Goal: Check status: Check status

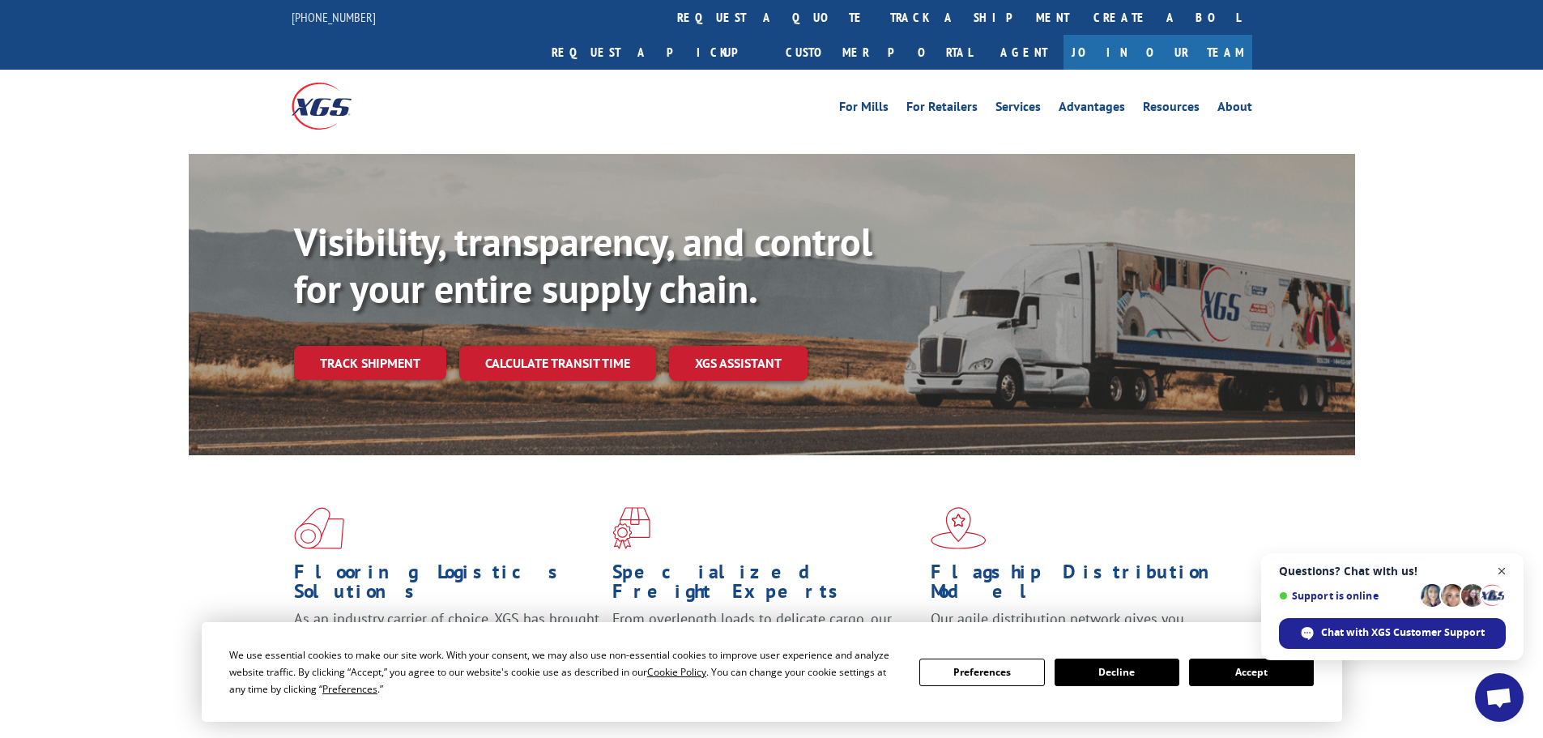
click at [1500, 569] on span "Close chat" at bounding box center [1501, 571] width 20 height 20
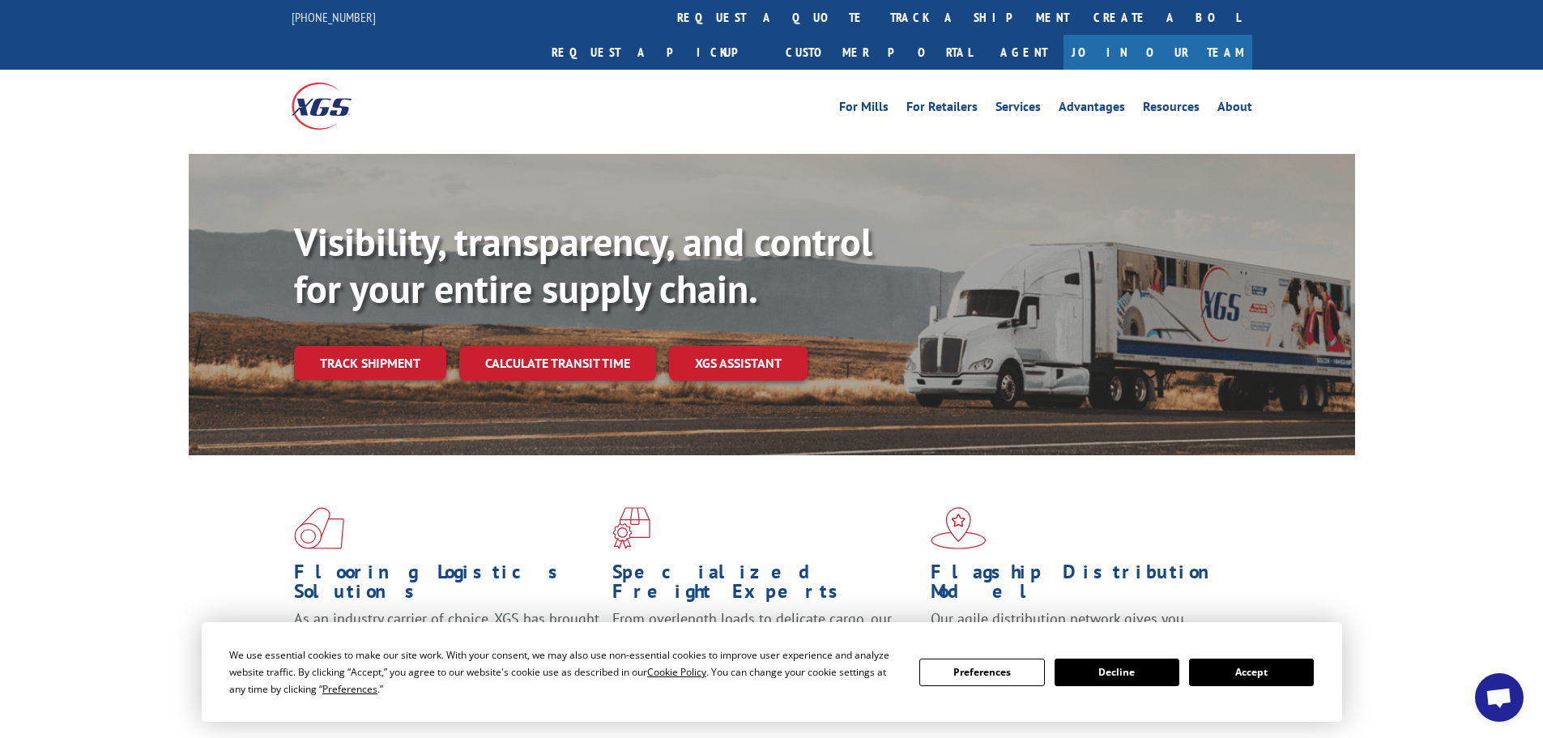
click at [1258, 676] on button "Accept" at bounding box center [1251, 672] width 125 height 28
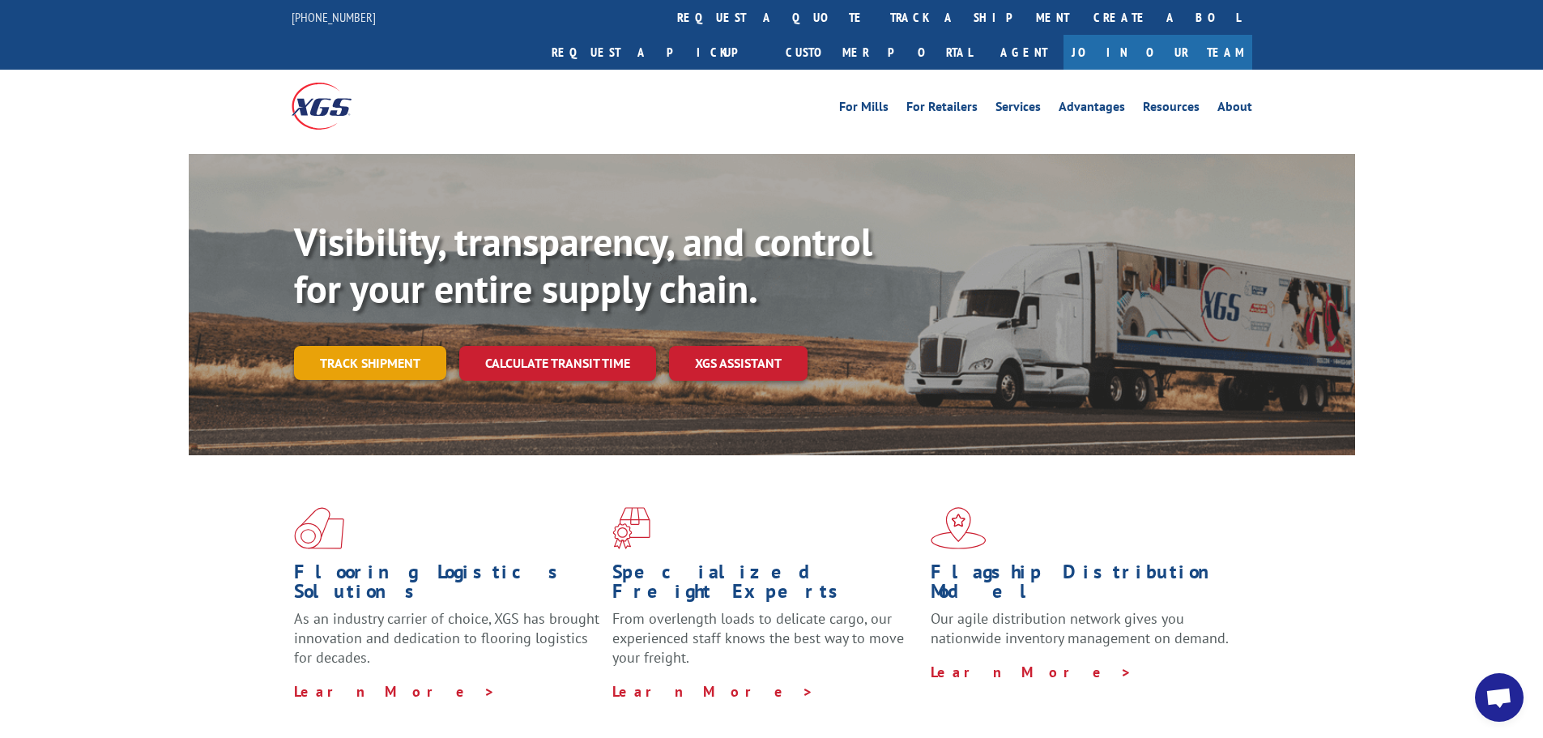
click at [377, 346] on link "Track shipment" at bounding box center [370, 363] width 152 height 34
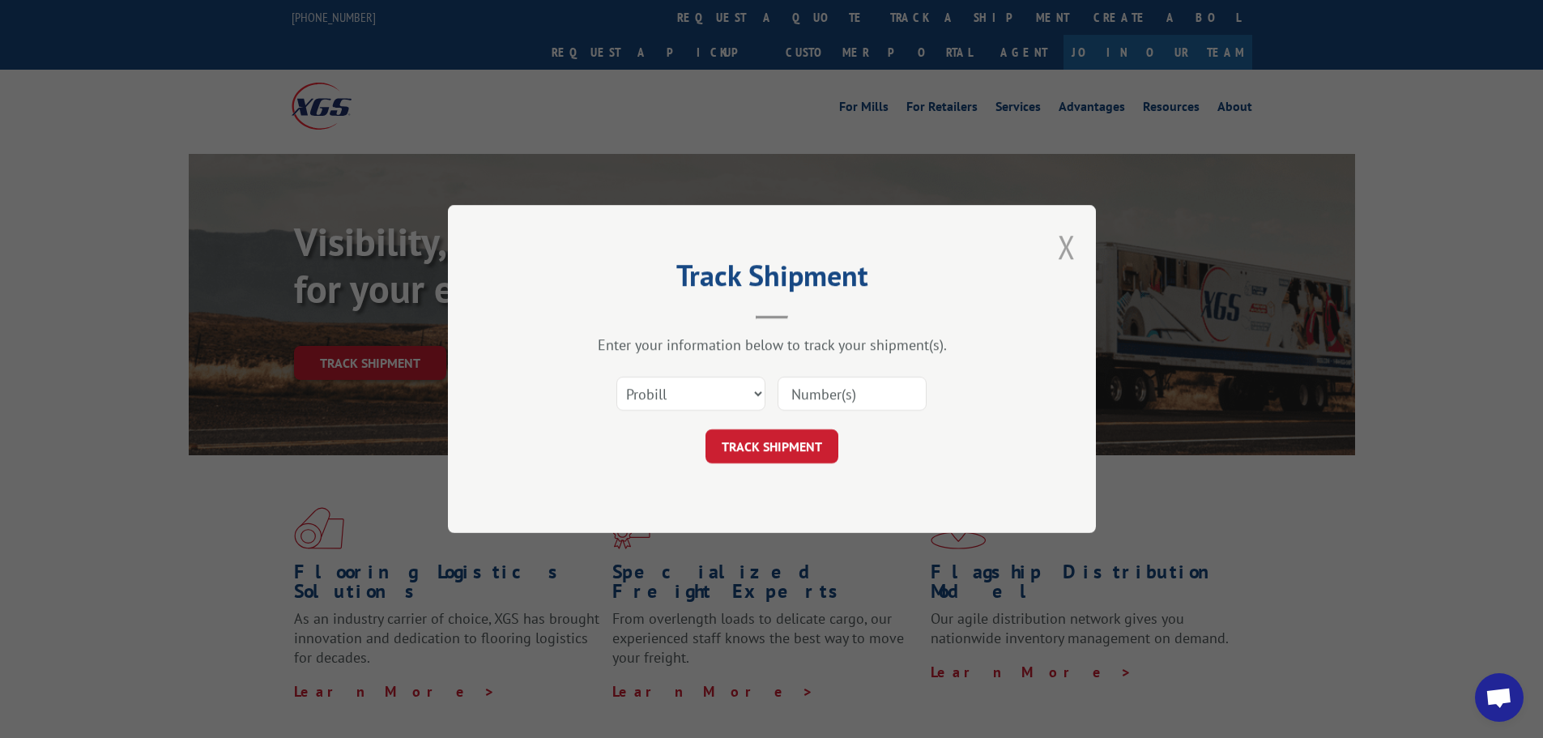
click at [1064, 250] on button "Close modal" at bounding box center [1066, 246] width 18 height 43
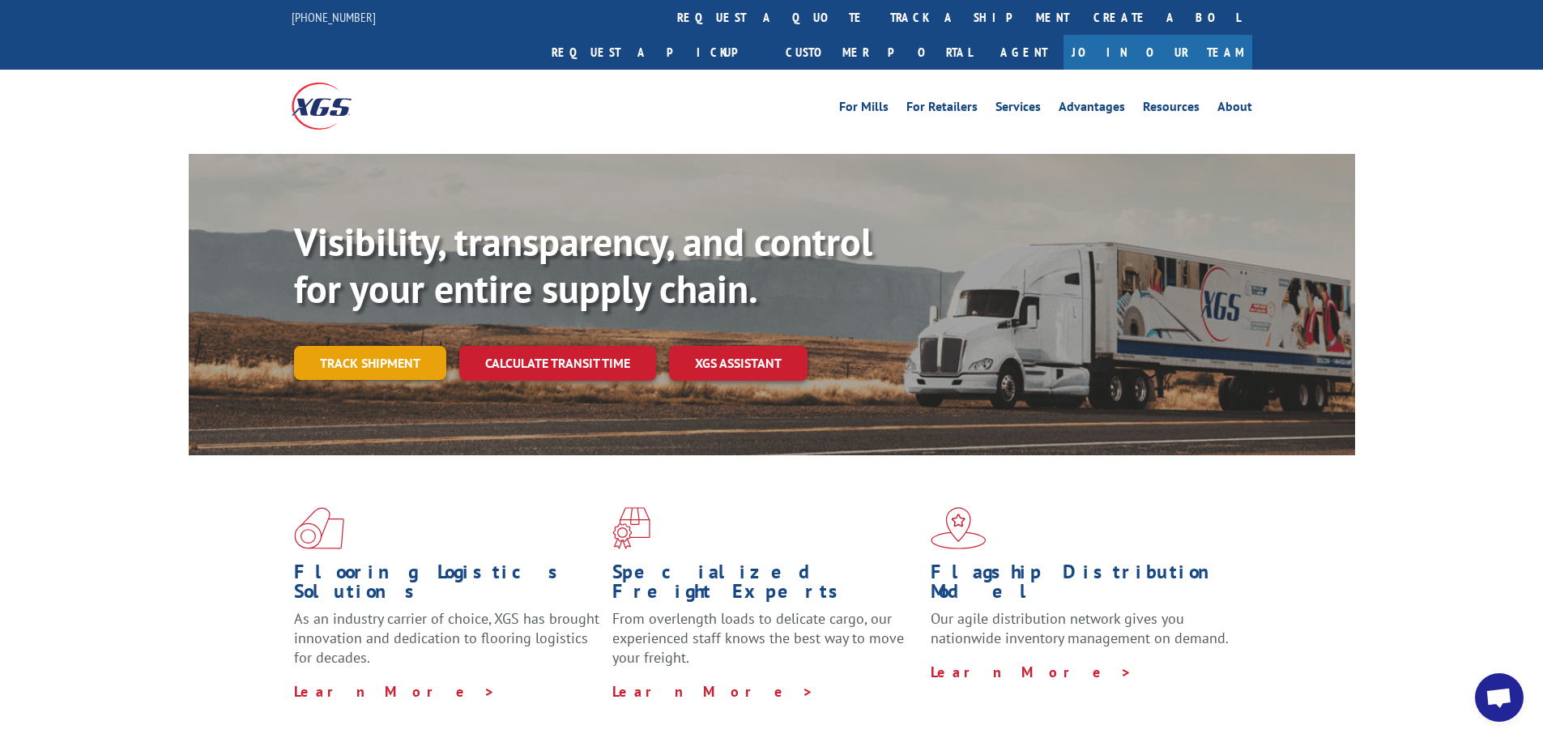
click at [368, 346] on link "Track shipment" at bounding box center [370, 363] width 152 height 34
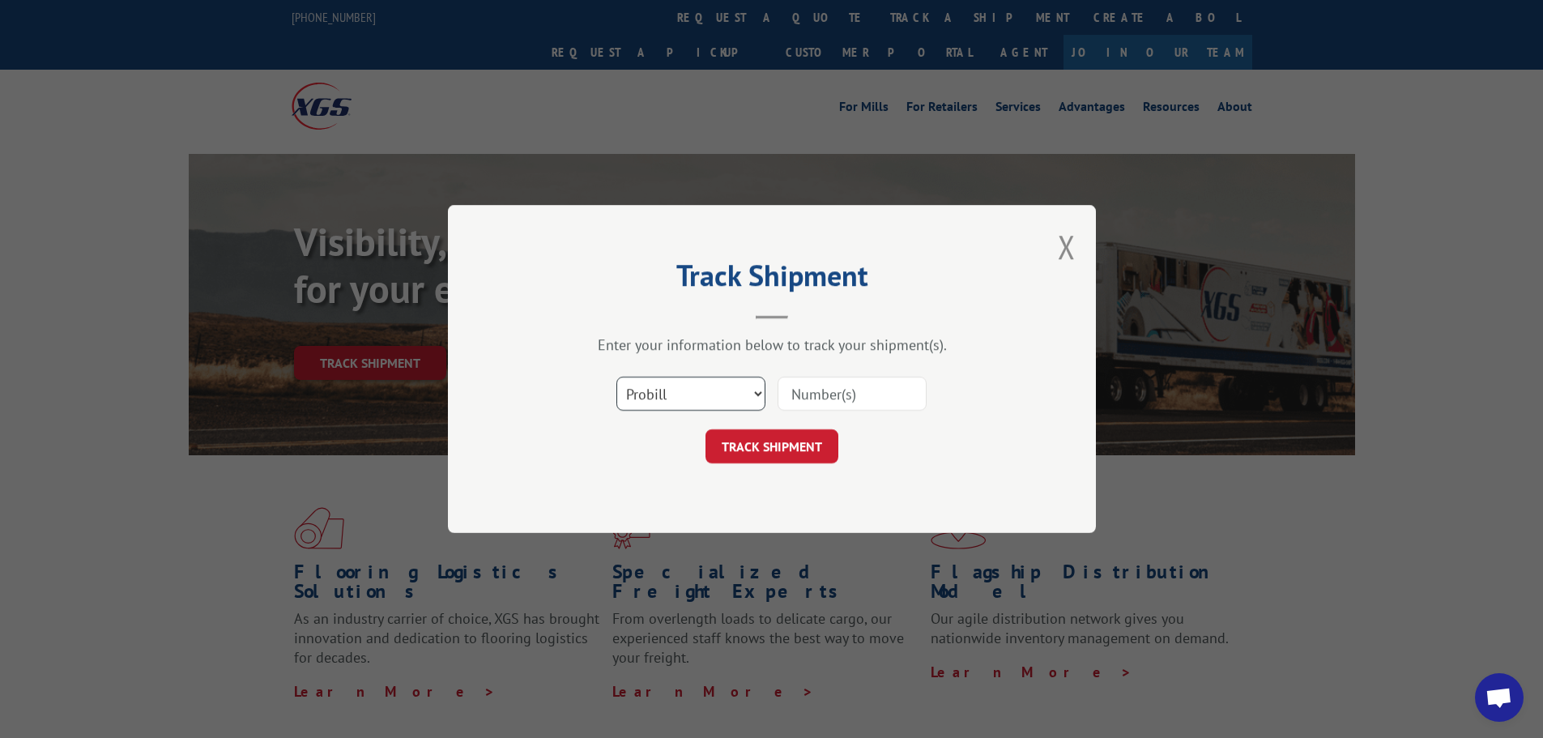
click at [696, 394] on select "Select category... Probill BOL PO" at bounding box center [690, 394] width 149 height 34
select select "bol"
click at [616, 377] on select "Select category... Probill BOL PO" at bounding box center [690, 394] width 149 height 34
click at [797, 387] on input at bounding box center [851, 394] width 149 height 34
paste input "5510681"
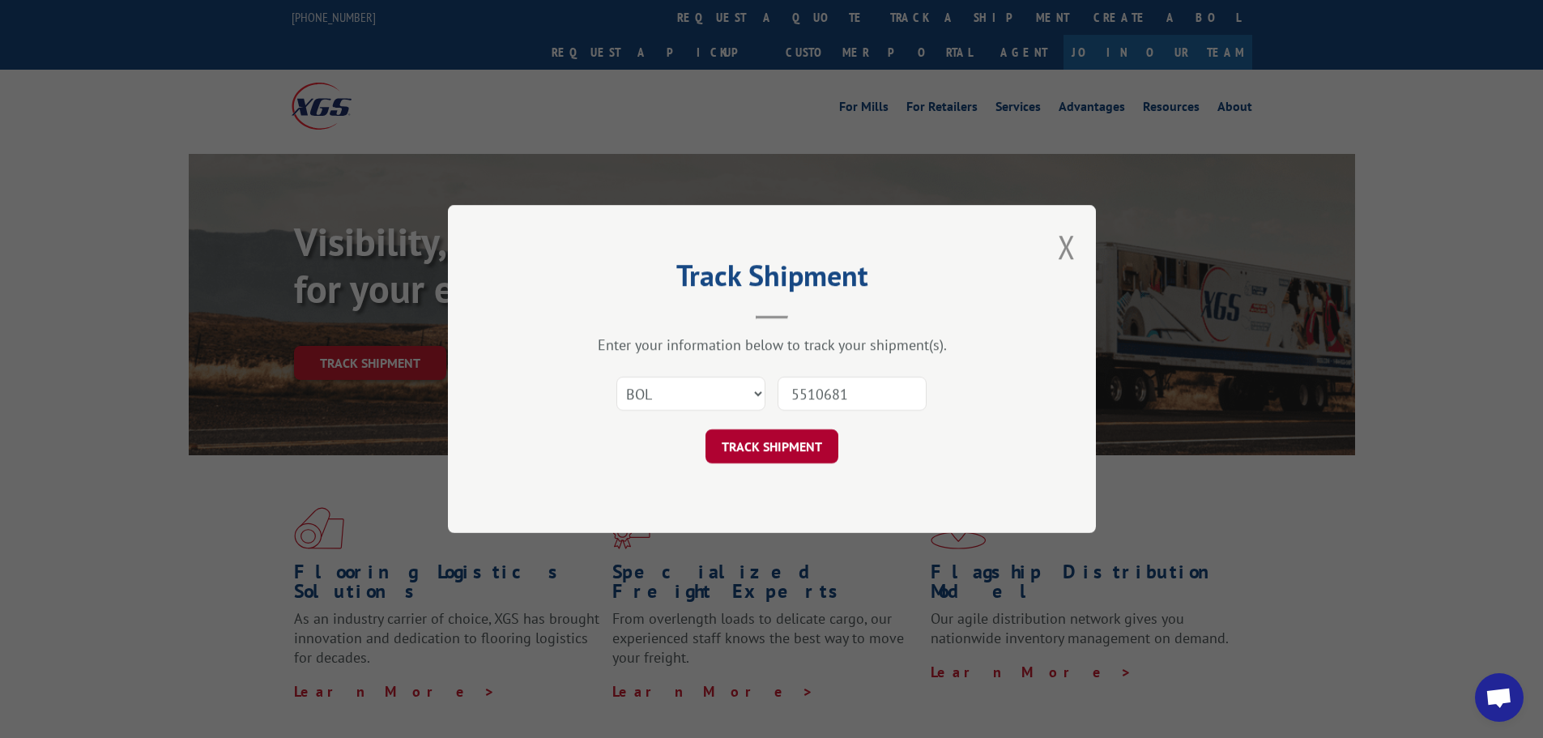
type input "5510681"
click at [772, 448] on button "TRACK SHIPMENT" at bounding box center [771, 446] width 133 height 34
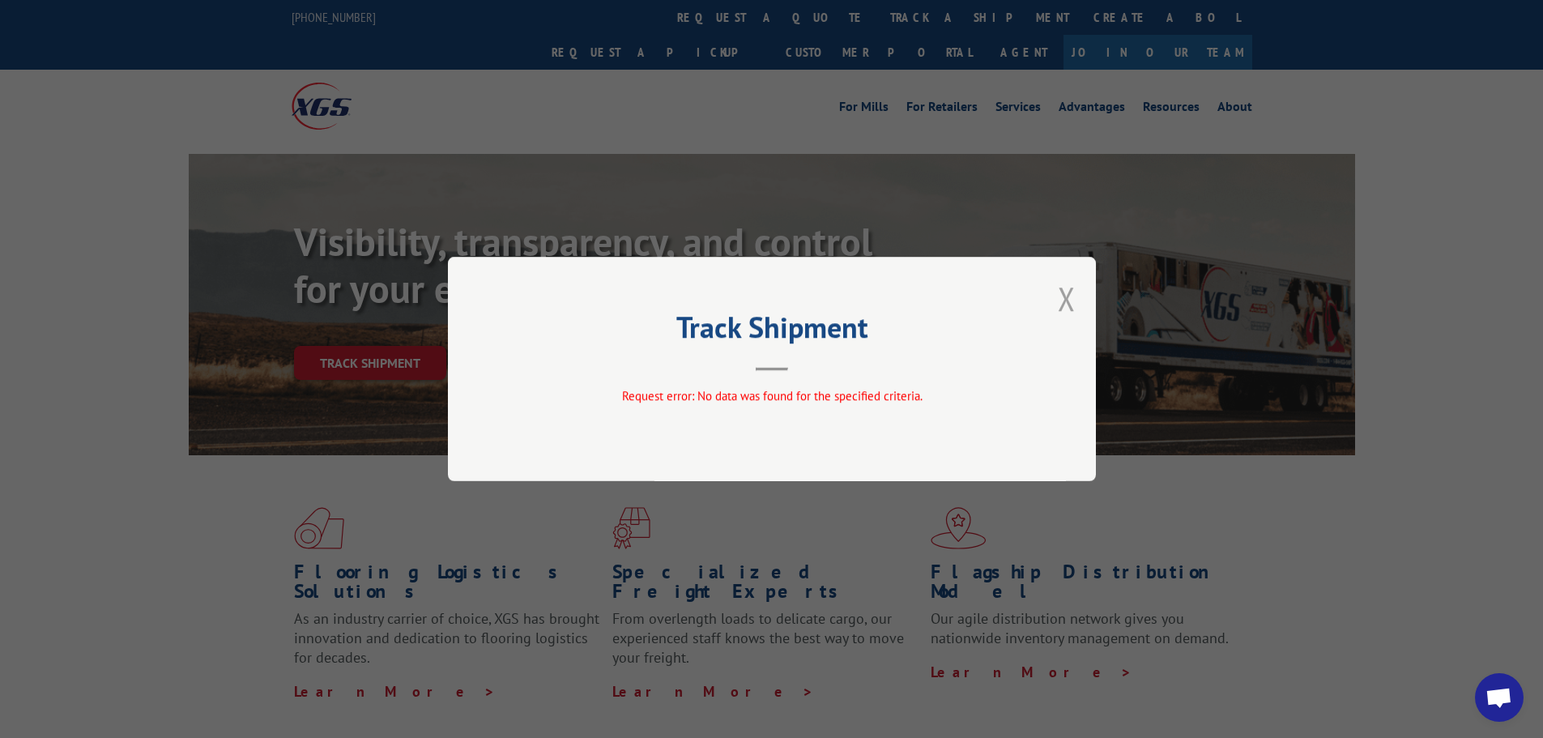
click at [1065, 299] on button "Close modal" at bounding box center [1066, 298] width 18 height 43
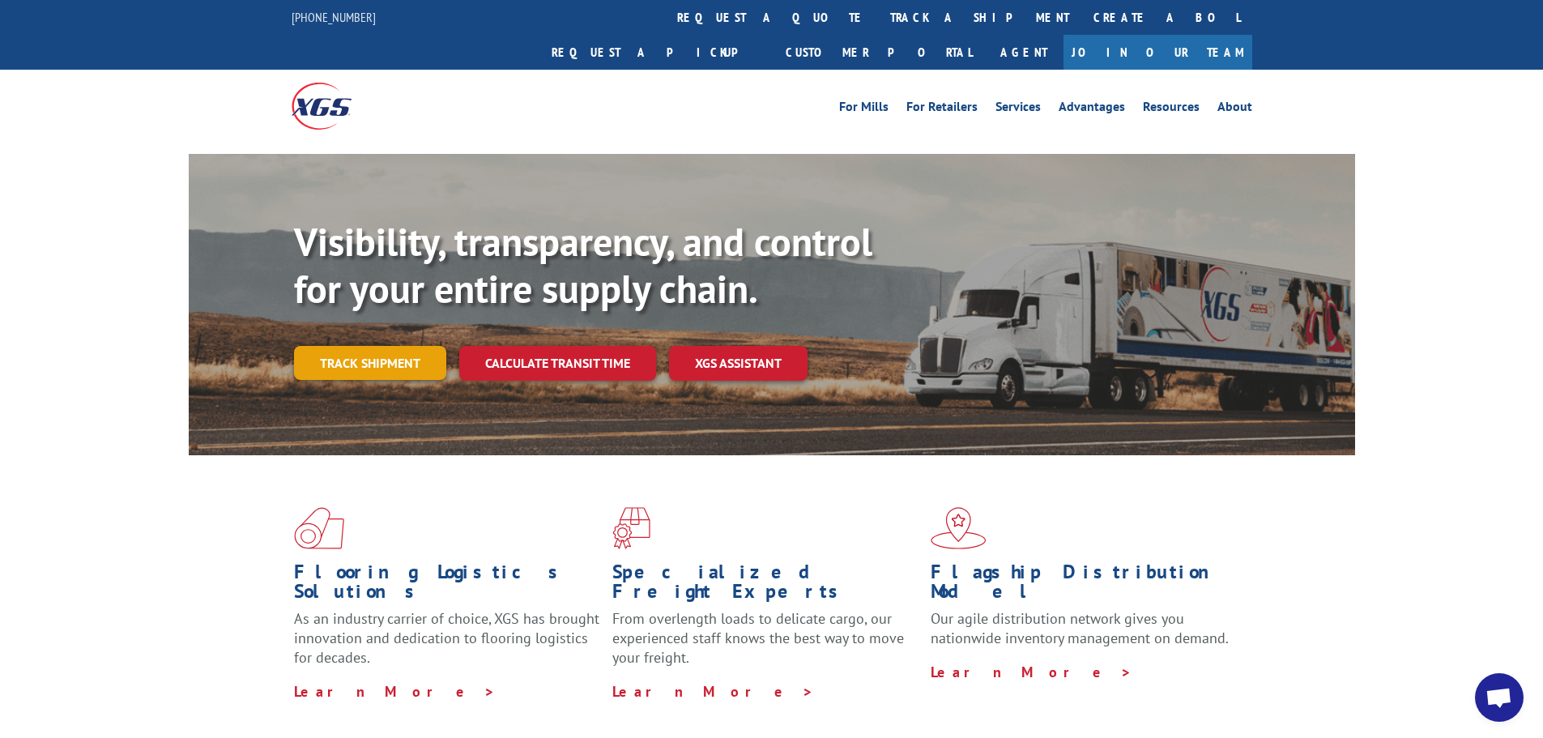
click at [352, 346] on link "Track shipment" at bounding box center [370, 363] width 152 height 34
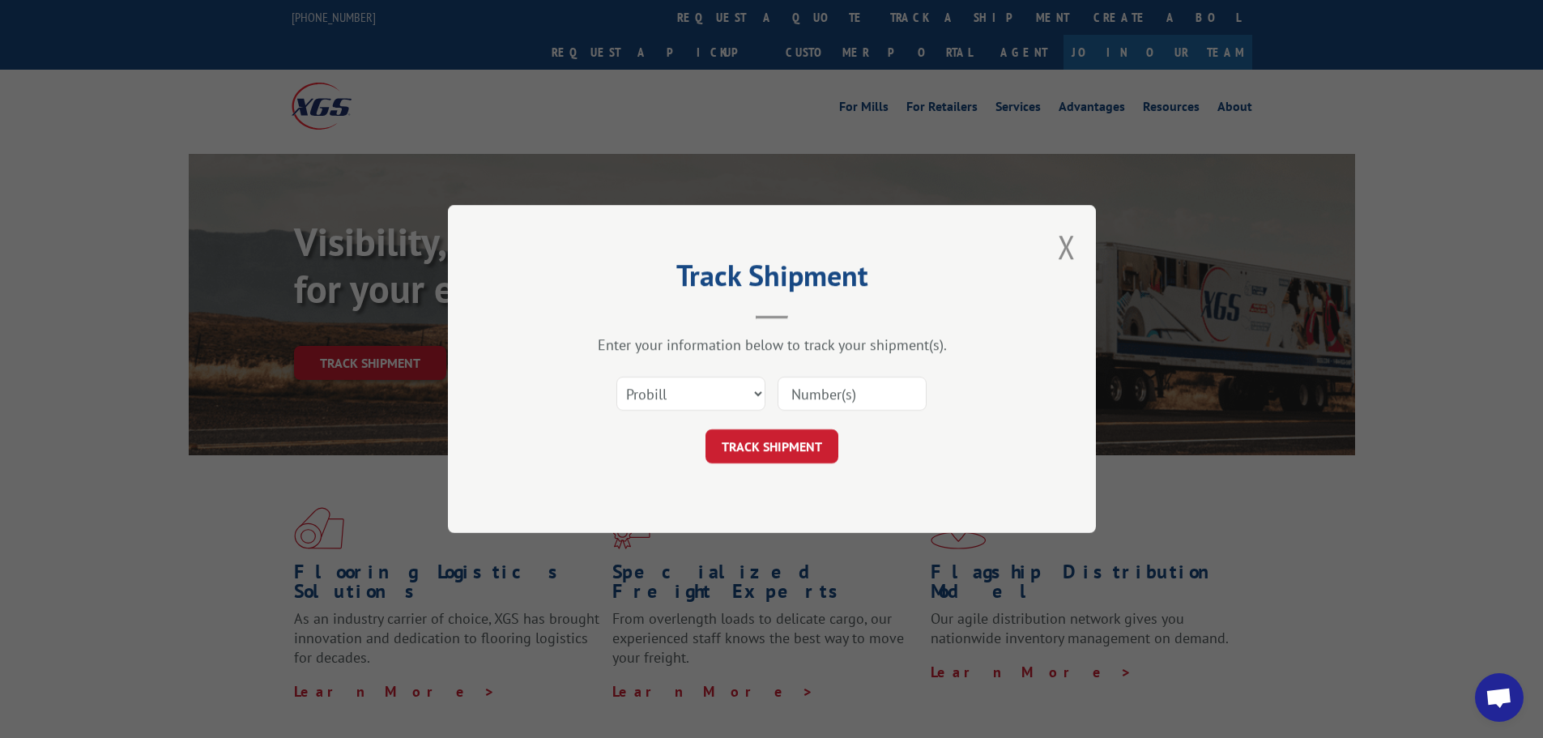
paste input "0118274038"
type input "0118274038"
click at [799, 449] on button "TRACK SHIPMENT" at bounding box center [771, 446] width 133 height 34
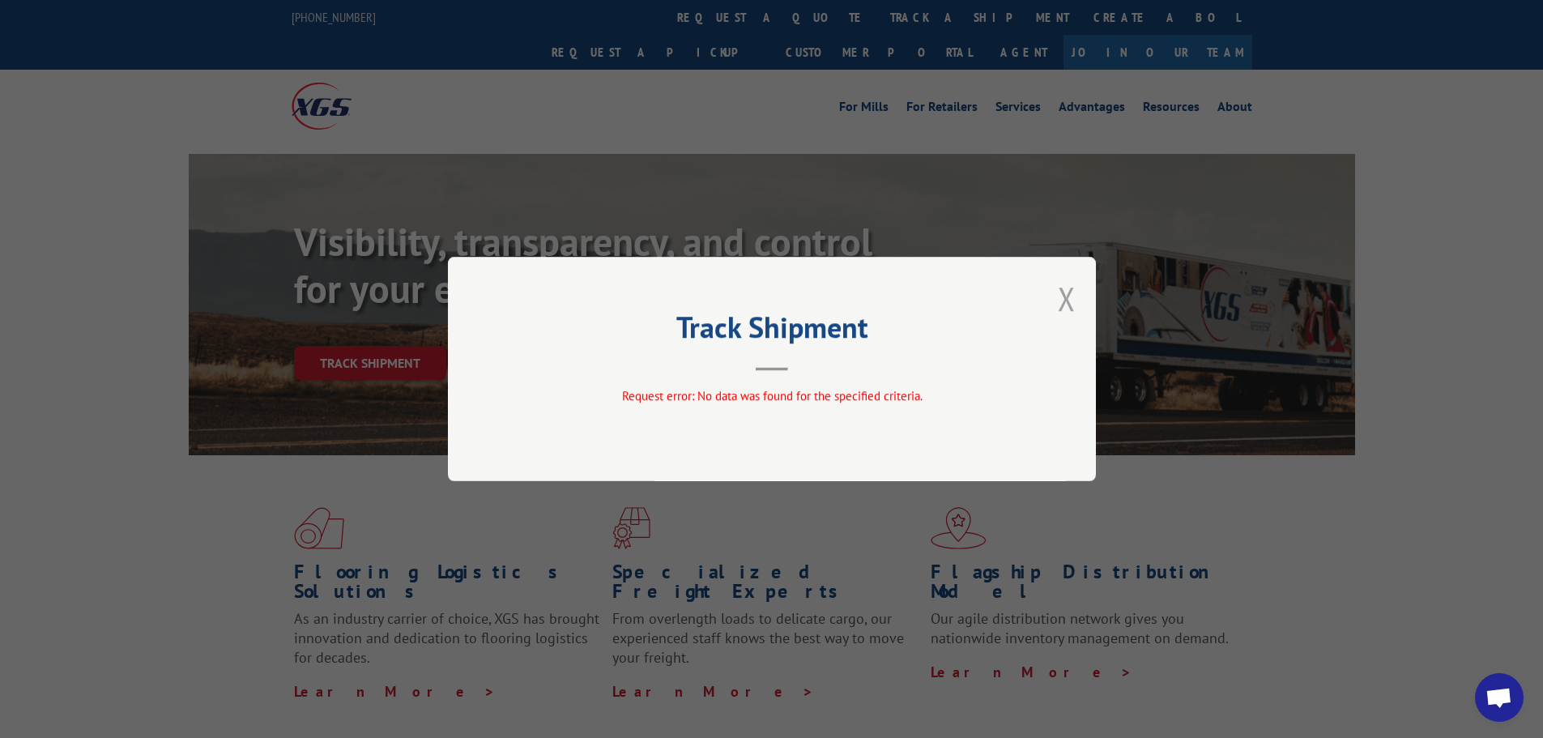
click at [1067, 296] on button "Close modal" at bounding box center [1066, 298] width 18 height 43
